Goal: Information Seeking & Learning: Learn about a topic

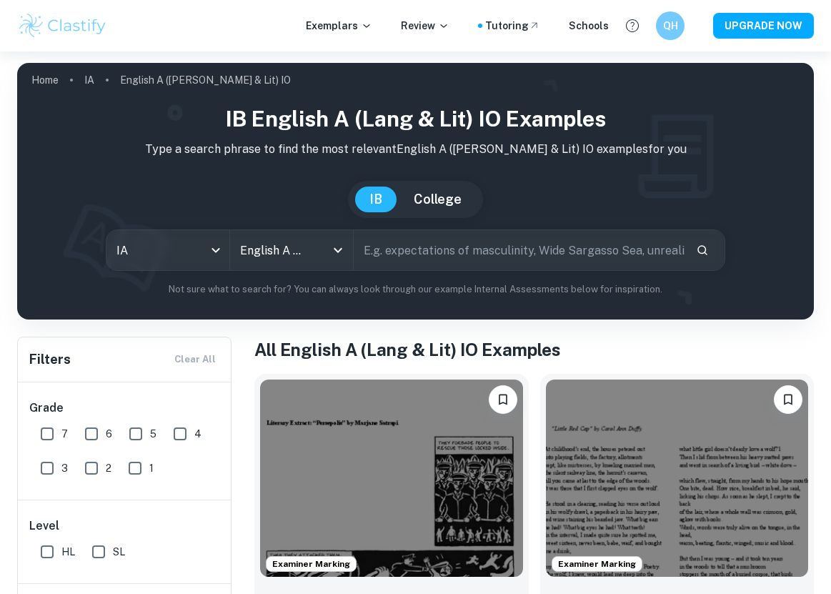
scroll to position [183, 0]
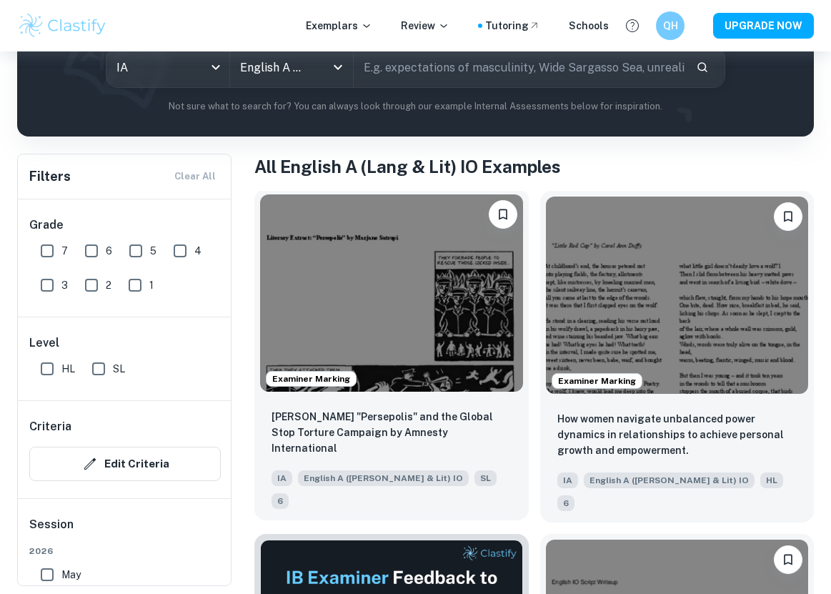
click at [476, 280] on img at bounding box center [391, 292] width 263 height 197
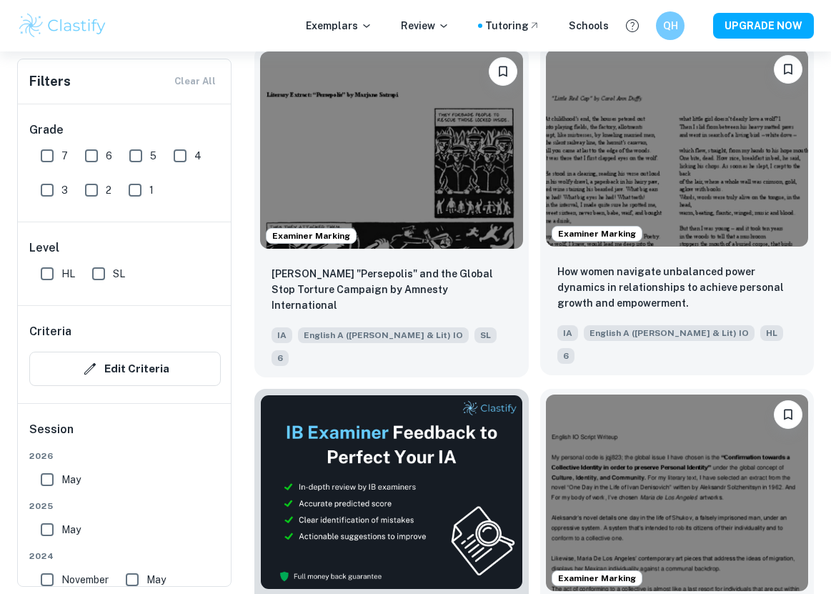
scroll to position [426, 0]
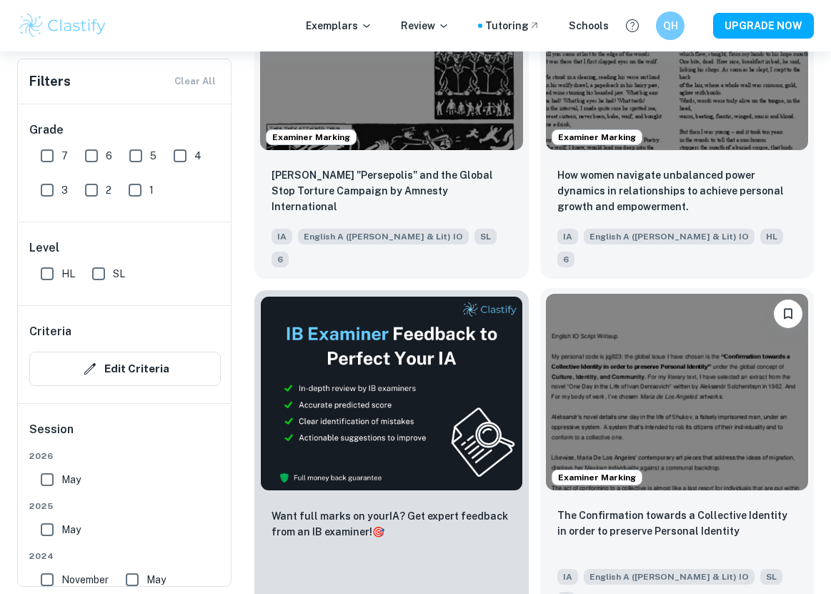
click at [662, 311] on img at bounding box center [677, 392] width 263 height 197
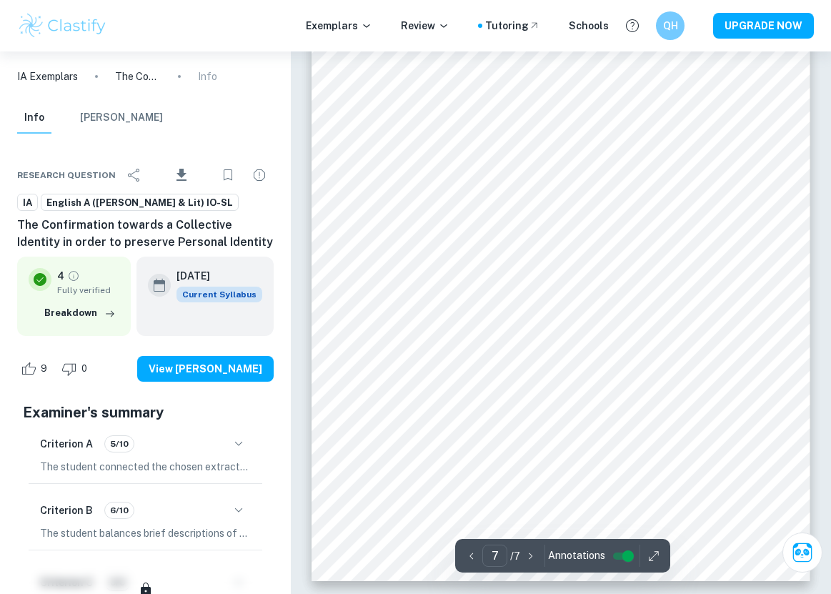
scroll to position [4208, 0]
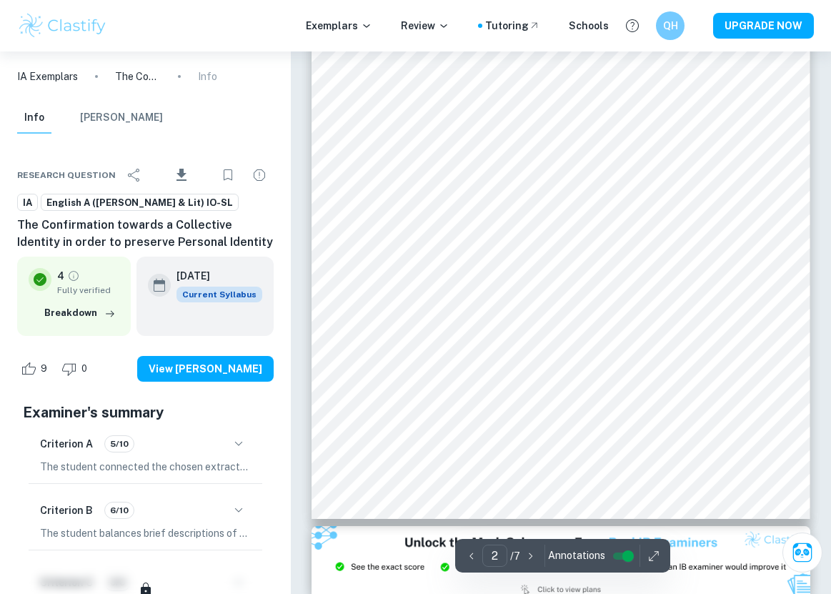
type input "1"
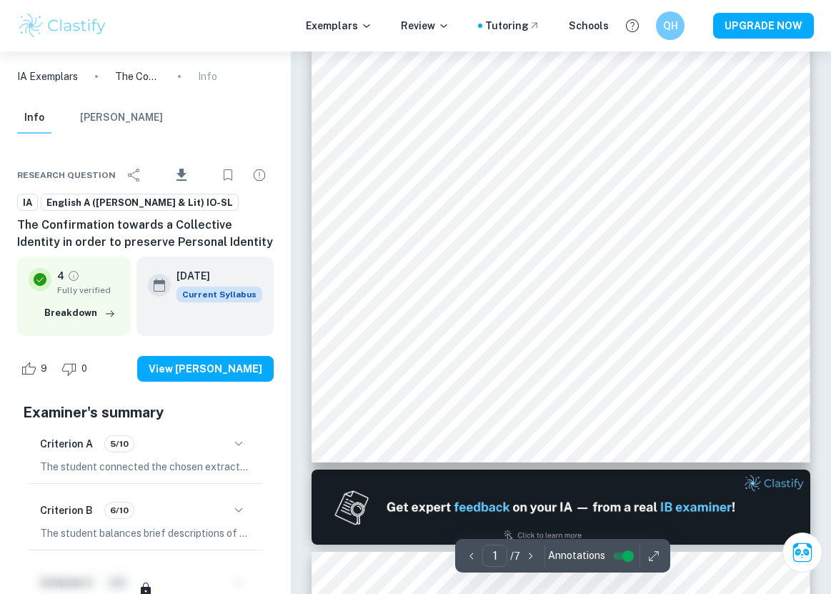
scroll to position [0, 0]
